Goal: Task Accomplishment & Management: Manage account settings

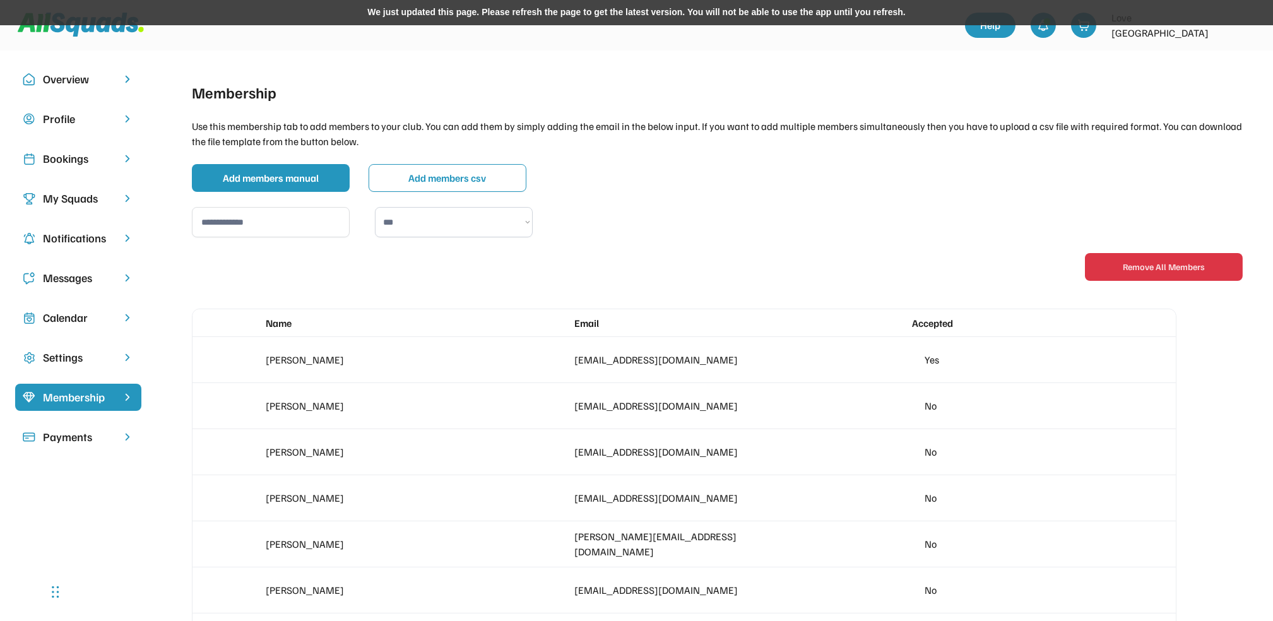
click at [66, 158] on div "Bookings" at bounding box center [78, 158] width 71 height 17
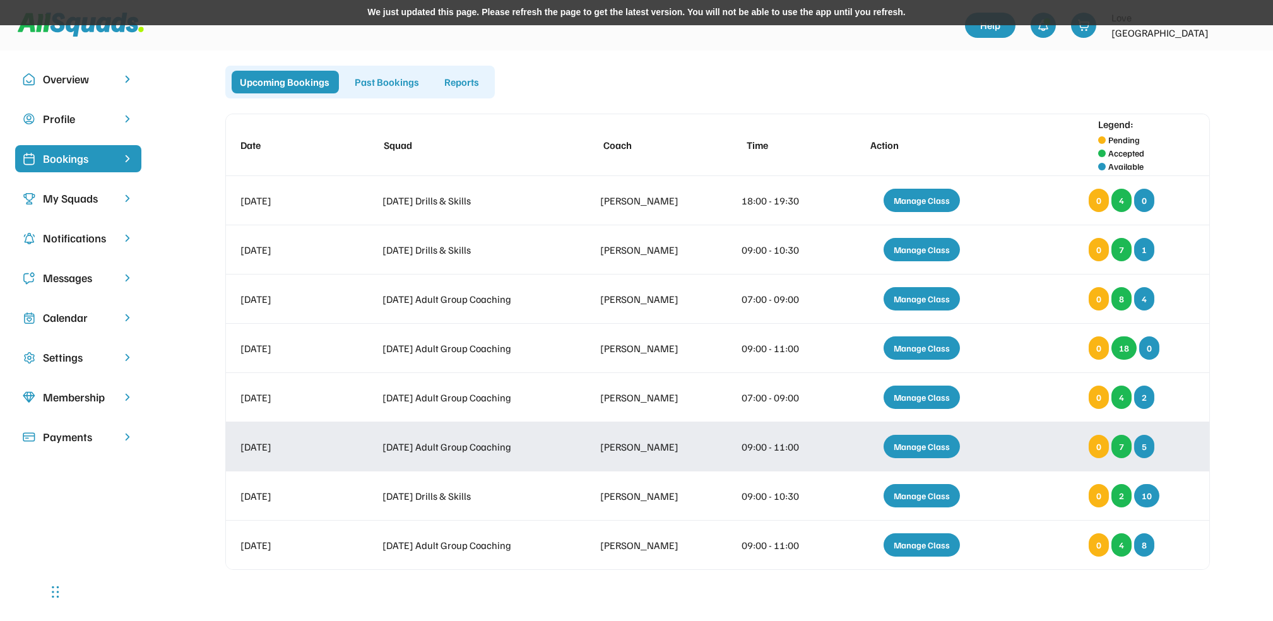
click at [925, 443] on div "Manage Class" at bounding box center [922, 446] width 76 height 23
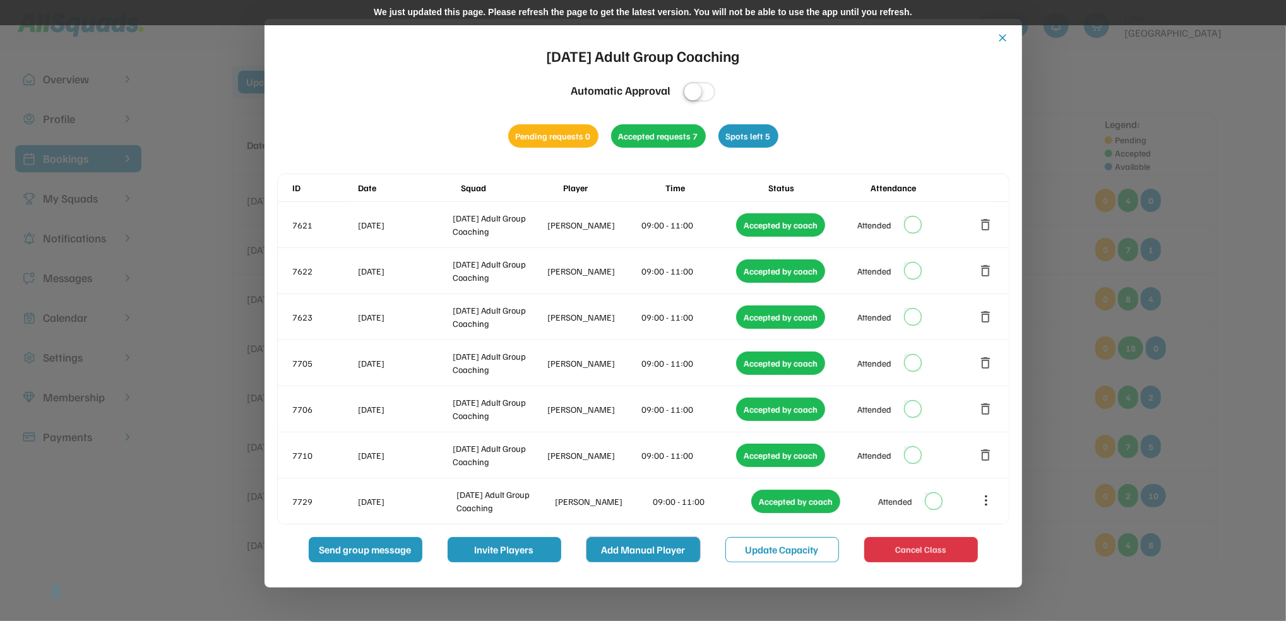
click at [653, 545] on button "Add Manual Player" at bounding box center [643, 549] width 114 height 25
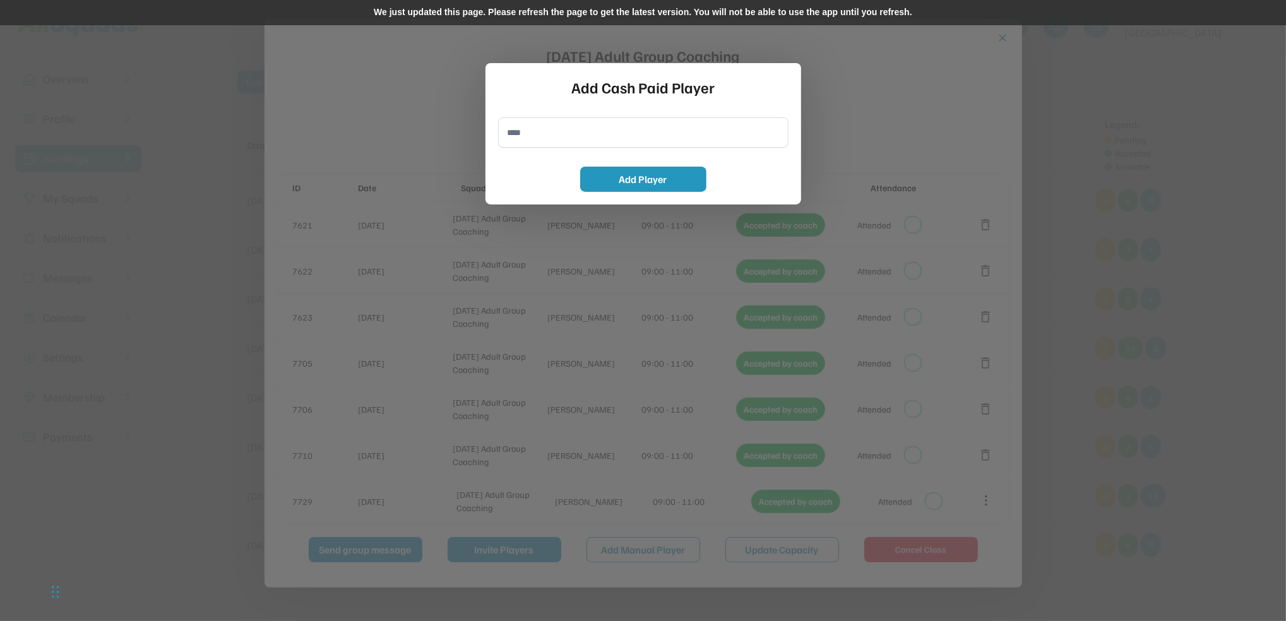
click at [528, 137] on input "input" at bounding box center [643, 132] width 290 height 30
type input "**********"
click at [638, 178] on button "Add Player" at bounding box center [643, 179] width 126 height 25
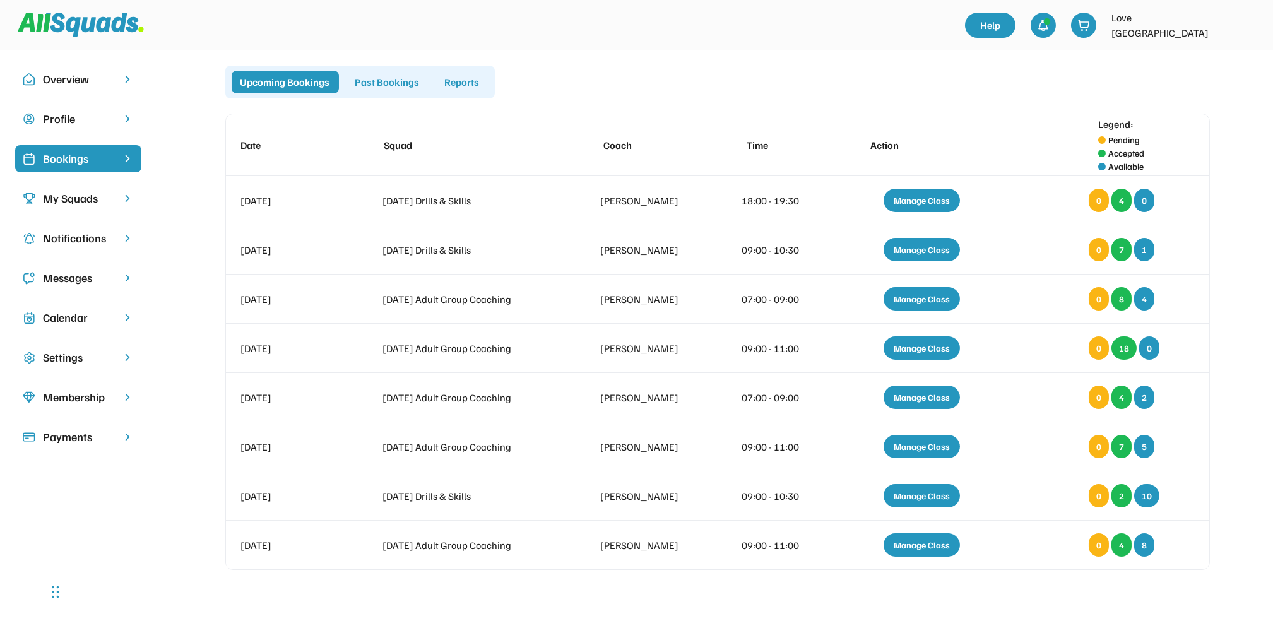
click at [379, 79] on div "Past Bookings" at bounding box center [388, 82] width 82 height 23
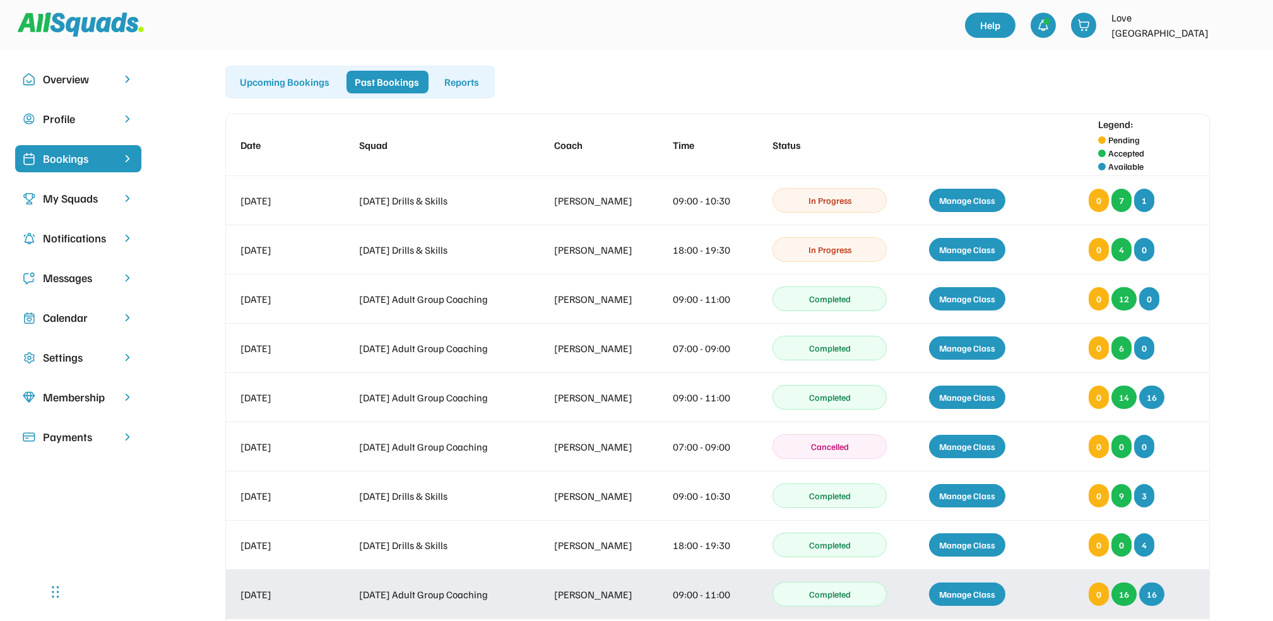
click at [970, 592] on div "Manage Class" at bounding box center [967, 594] width 76 height 23
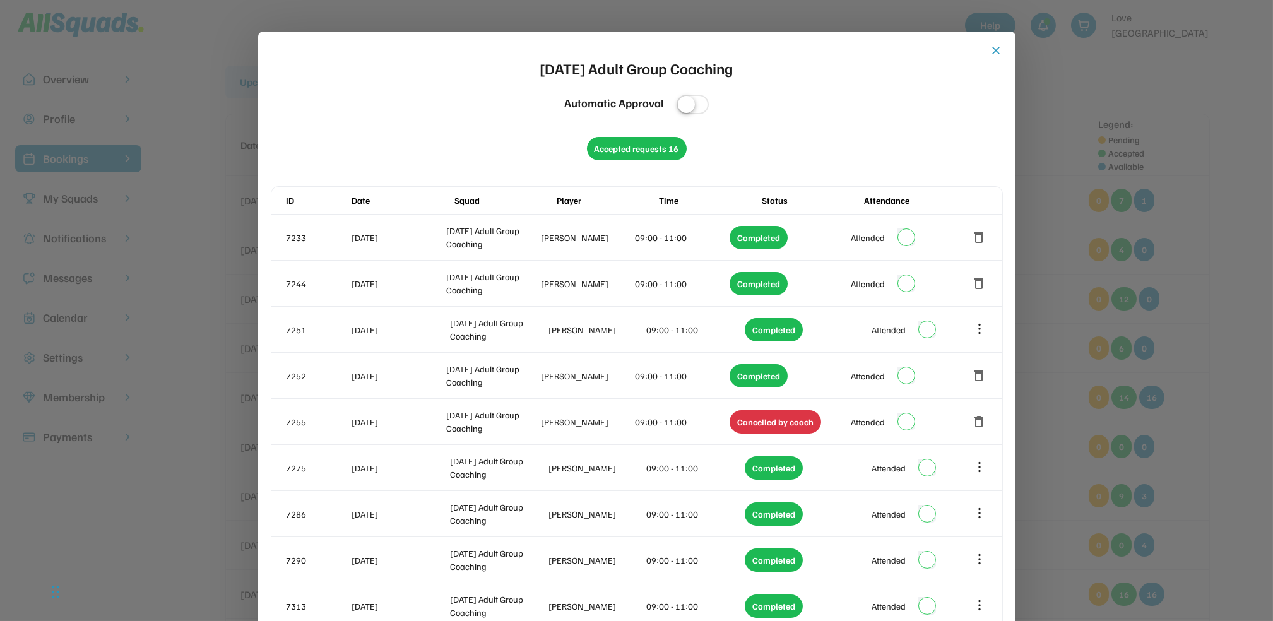
click at [998, 44] on button "close" at bounding box center [996, 50] width 13 height 13
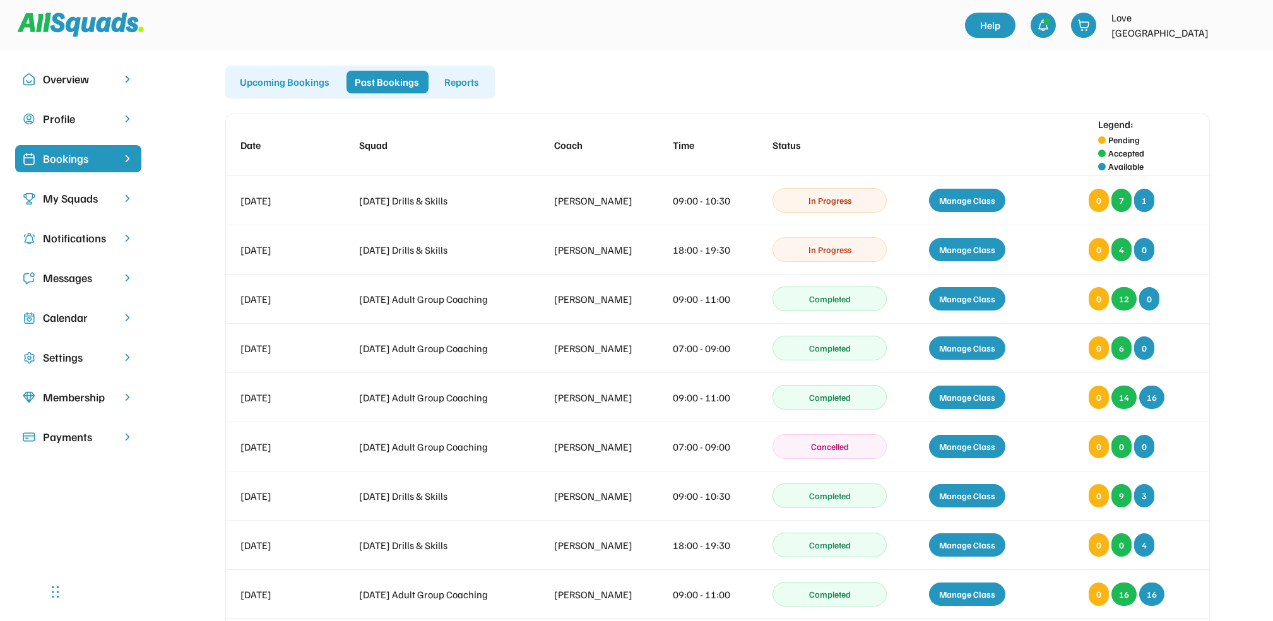
click at [270, 77] on div "Upcoming Bookings" at bounding box center [285, 82] width 107 height 23
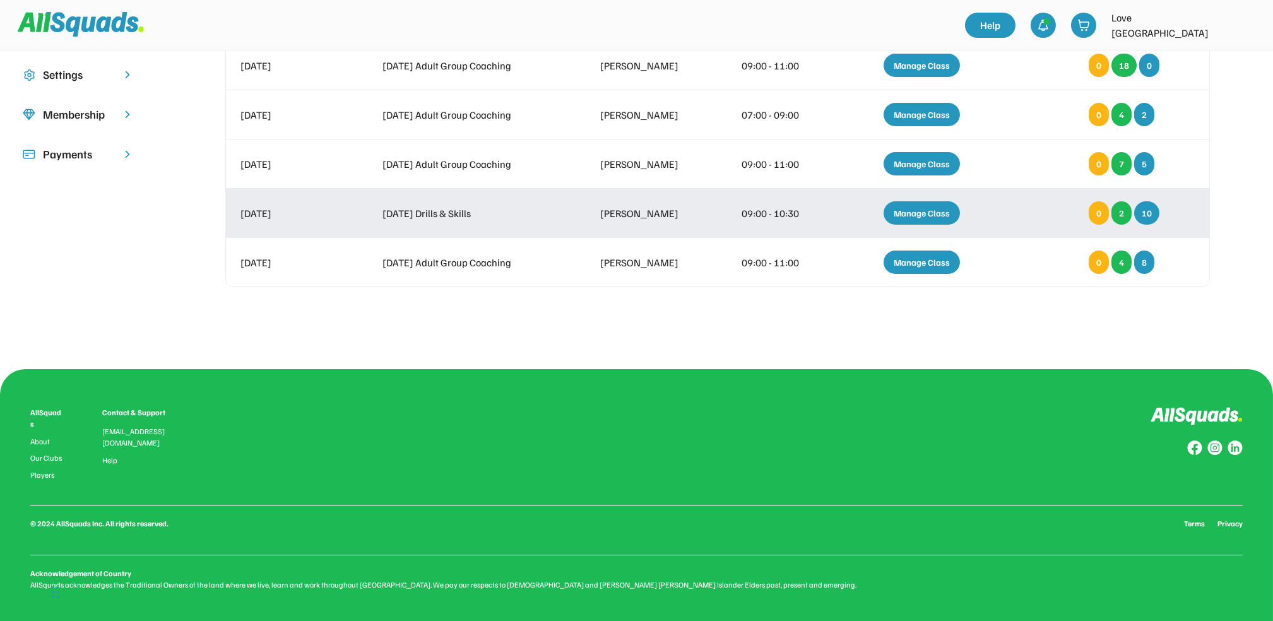
scroll to position [283, 0]
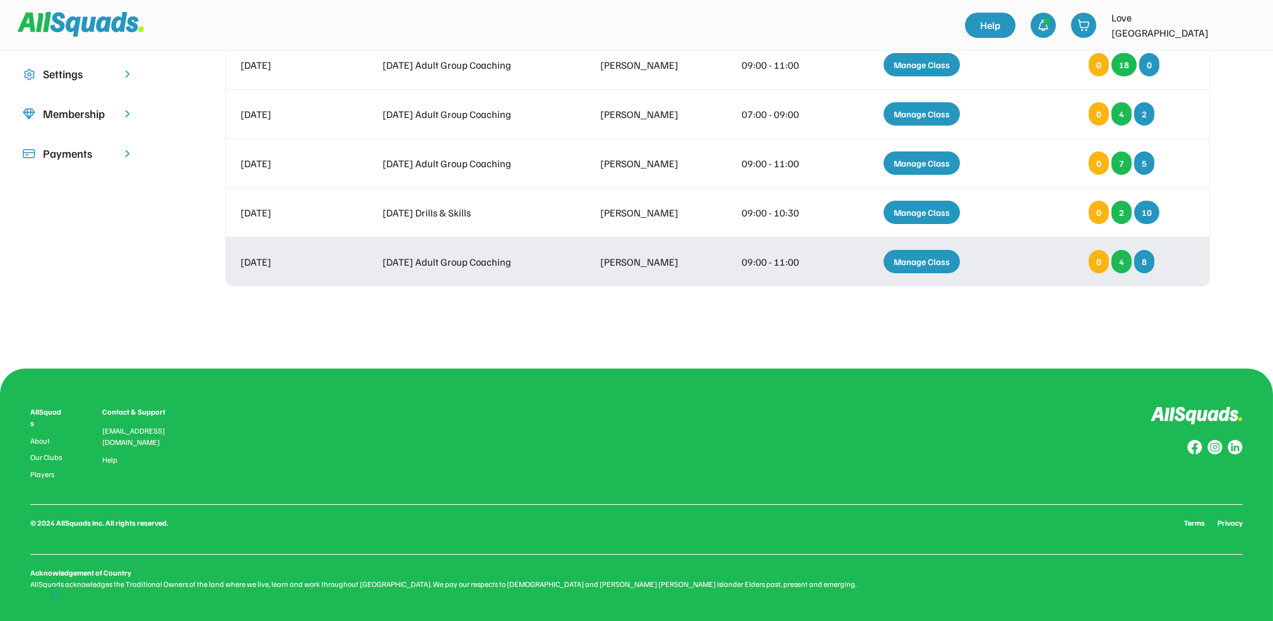
click at [927, 259] on div "Manage Class" at bounding box center [922, 261] width 76 height 23
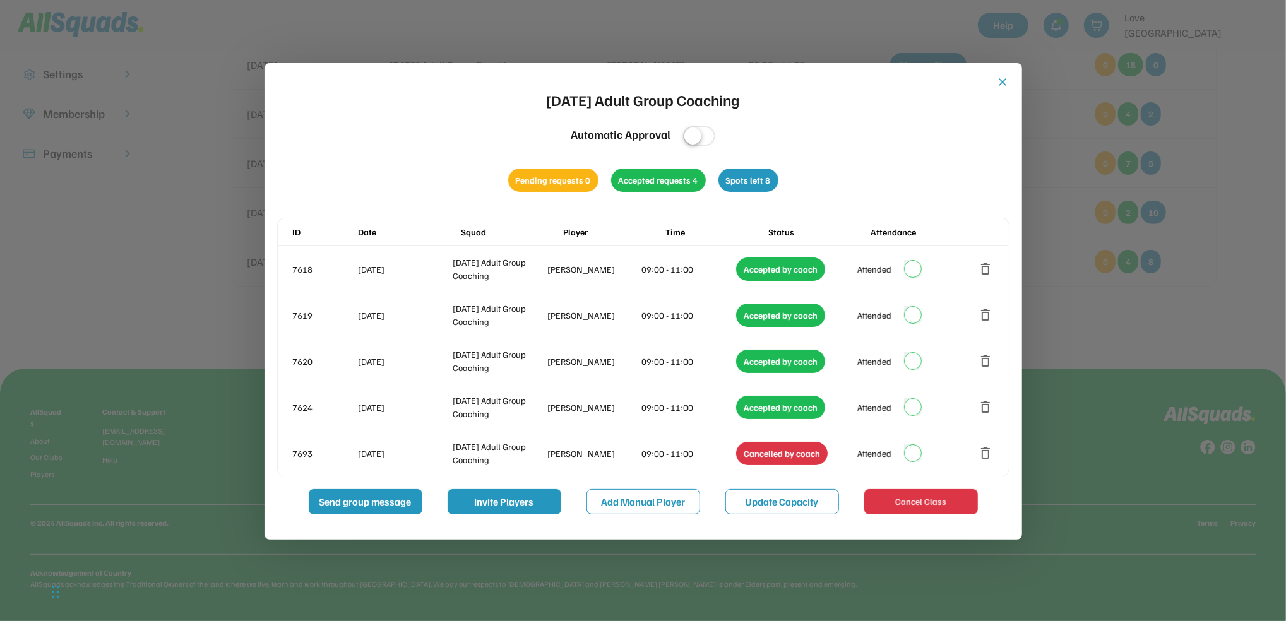
click at [1001, 76] on button "close" at bounding box center [1003, 82] width 13 height 13
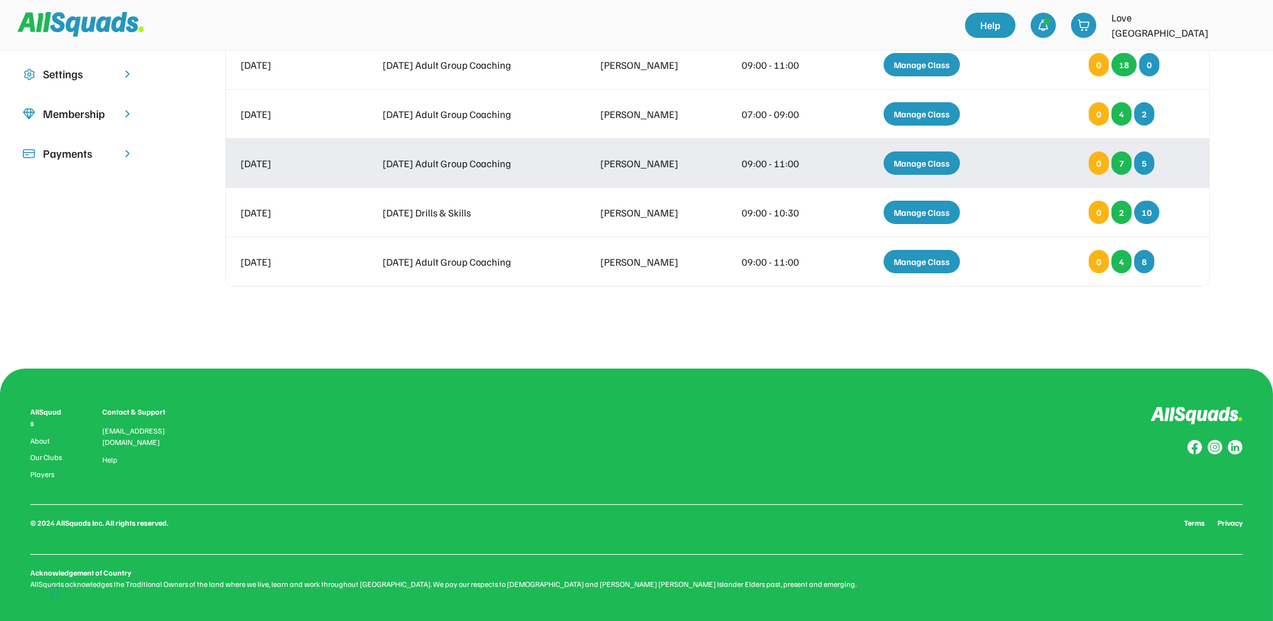
click at [922, 160] on div "Manage Class" at bounding box center [922, 162] width 76 height 23
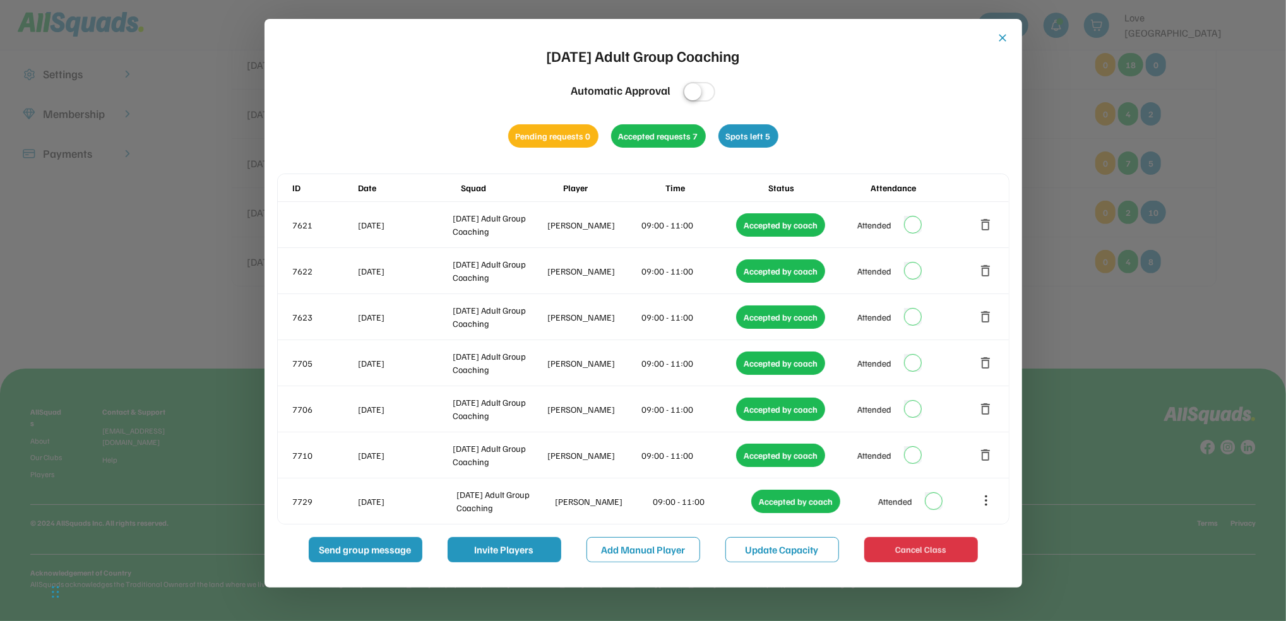
click at [1004, 36] on button "close" at bounding box center [1003, 38] width 13 height 13
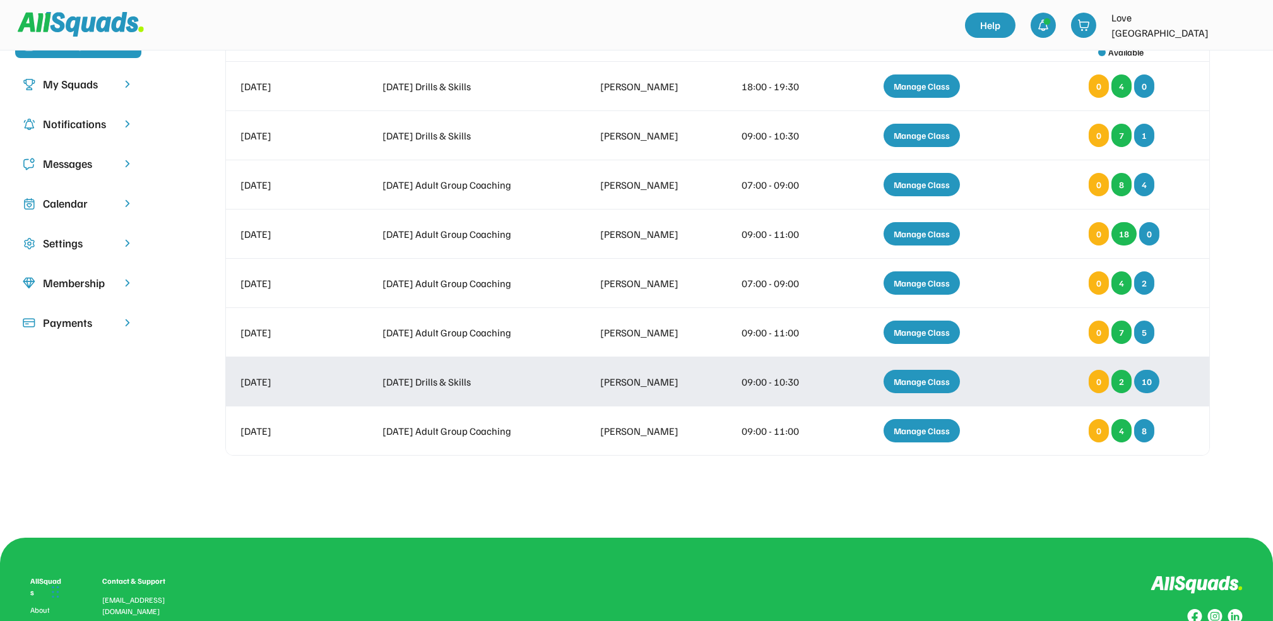
scroll to position [0, 0]
